Goal: Transaction & Acquisition: Purchase product/service

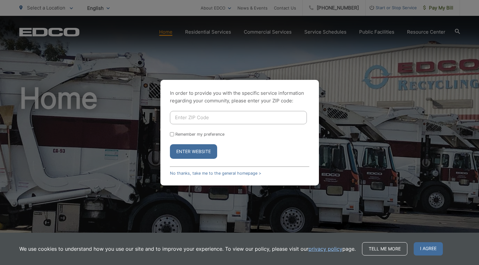
click at [184, 118] on input "Enter ZIP Code" at bounding box center [238, 117] width 137 height 13
type input "92082"
click at [171, 133] on input "Remember my preference" at bounding box center [172, 134] width 4 height 4
checkbox input "true"
click at [186, 149] on button "Enter Website" at bounding box center [193, 151] width 47 height 15
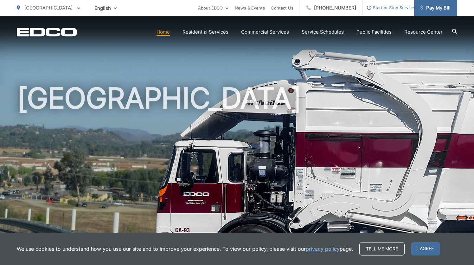
click at [432, 8] on span "Pay My Bill" at bounding box center [435, 8] width 30 height 8
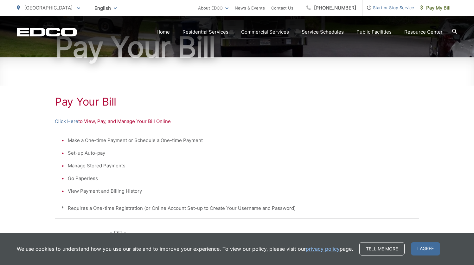
scroll to position [79, 0]
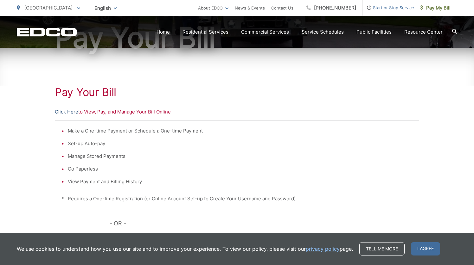
click at [67, 112] on link "Click Here" at bounding box center [66, 112] width 23 height 8
